Goal: Information Seeking & Learning: Learn about a topic

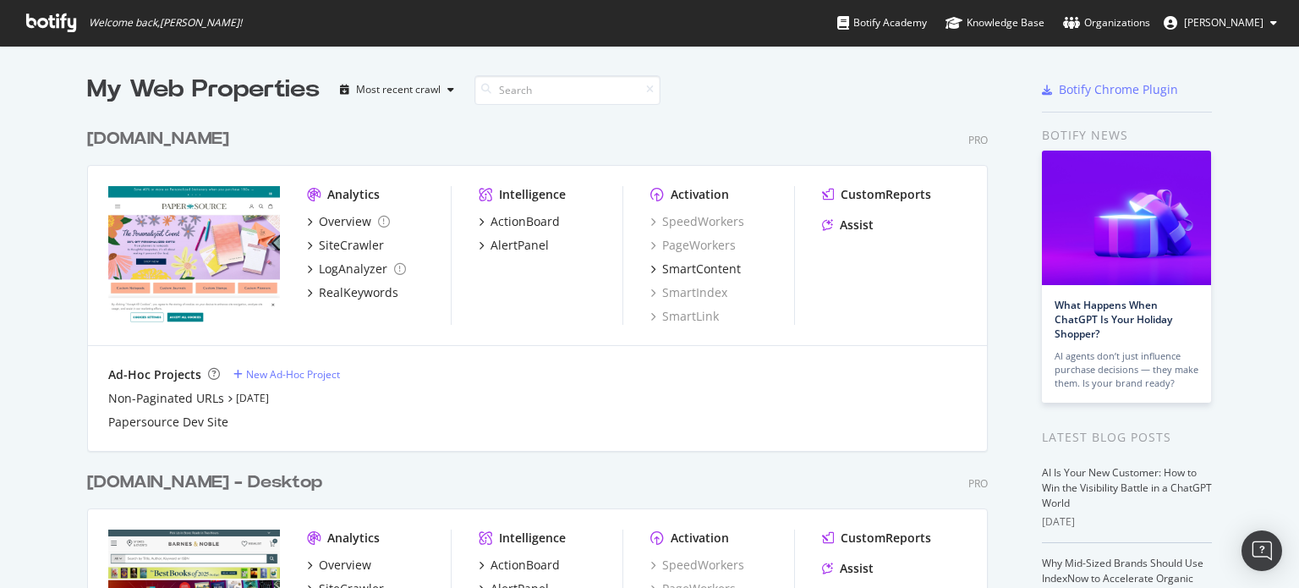
scroll to position [254, 0]
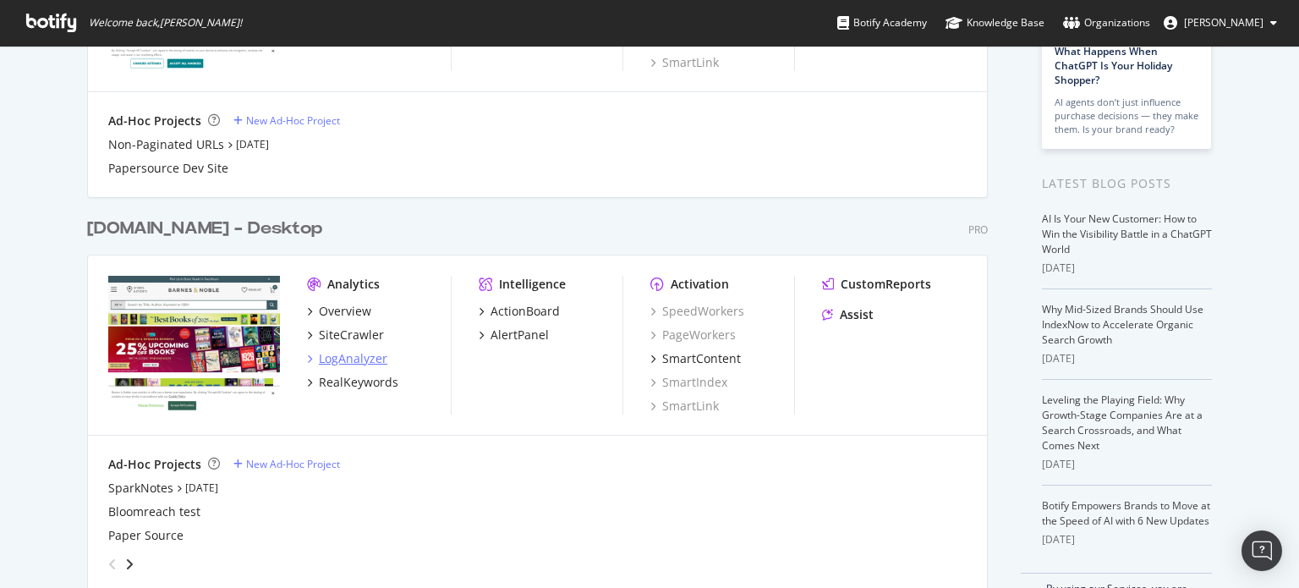
click at [347, 365] on div "LogAnalyzer" at bounding box center [353, 358] width 69 height 17
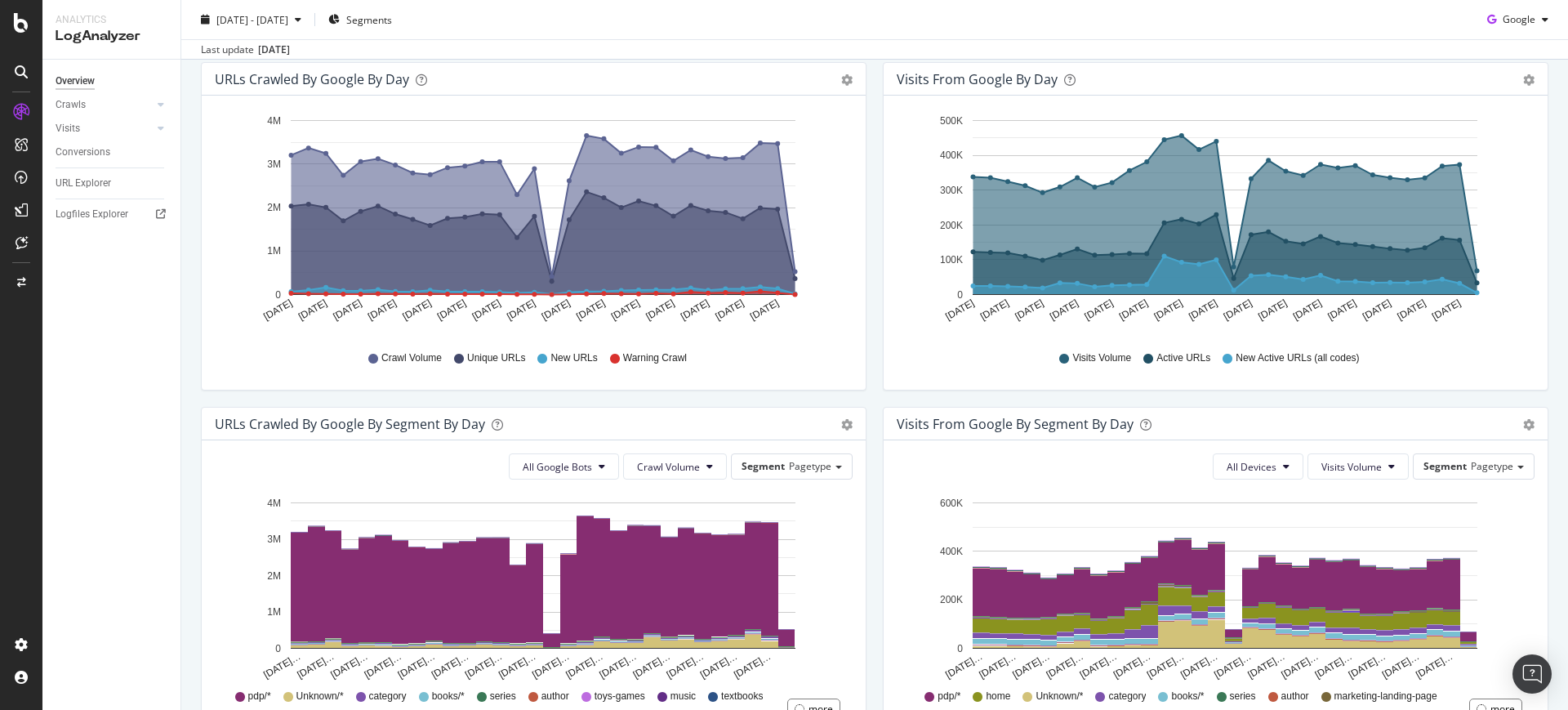
scroll to position [212, 0]
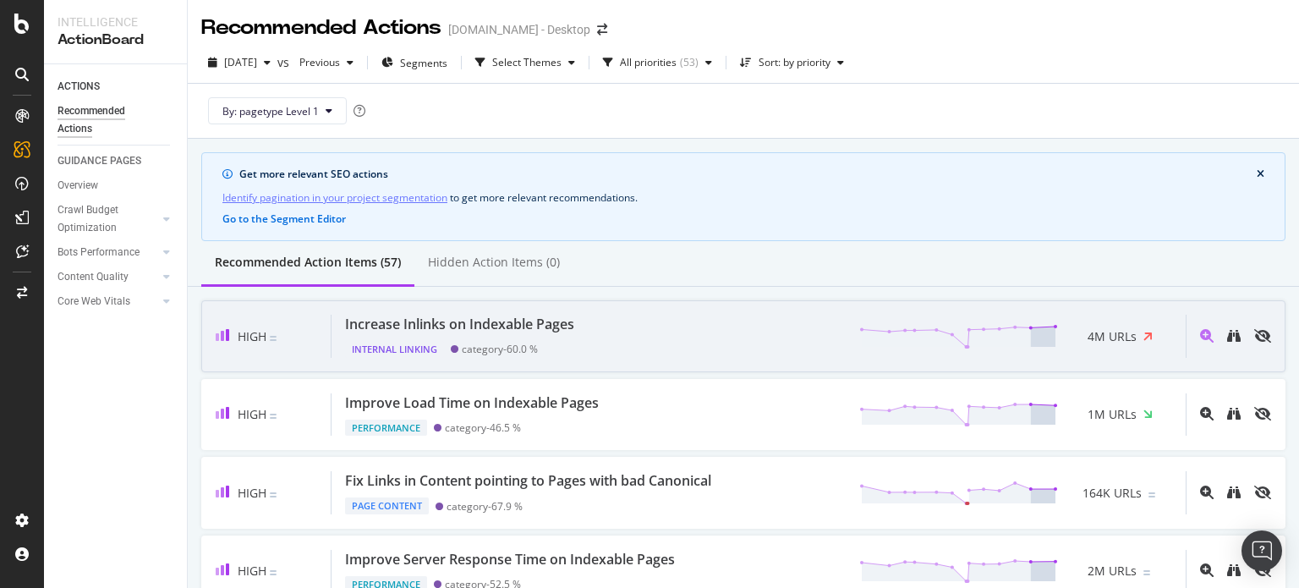
click at [653, 344] on div "Increase Inlinks on Indexable Pages Internal Linking category - 60.0 % 4M URLs" at bounding box center [759, 336] width 854 height 43
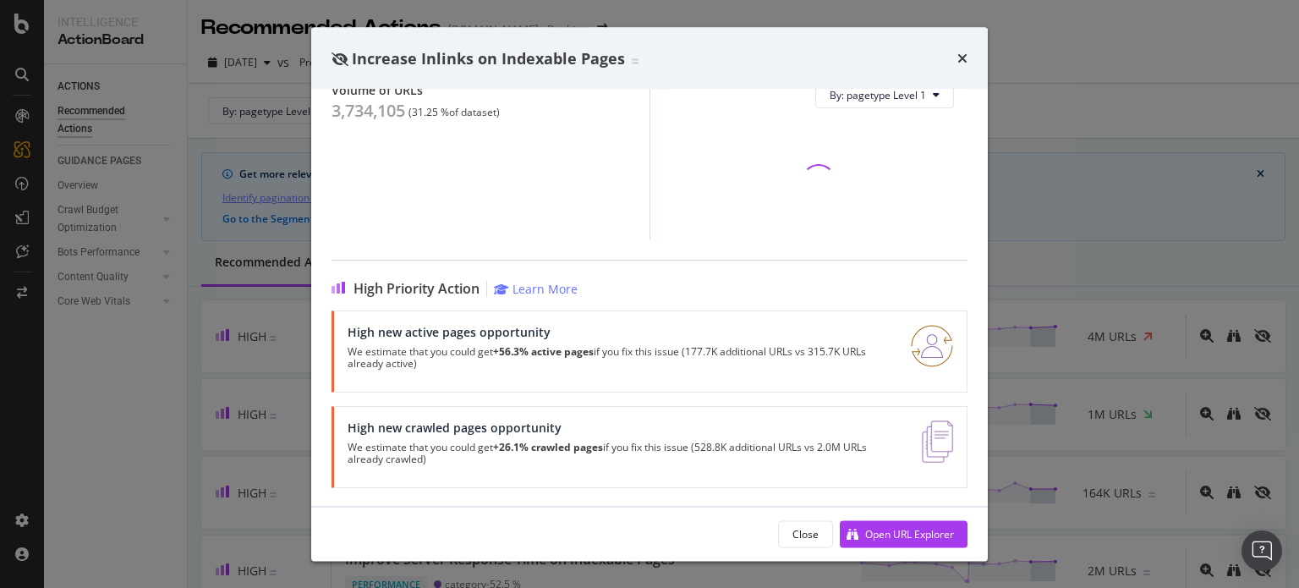
scroll to position [200, 0]
click at [909, 541] on div "Open URL Explorer" at bounding box center [897, 533] width 114 height 25
